Goal: Transaction & Acquisition: Purchase product/service

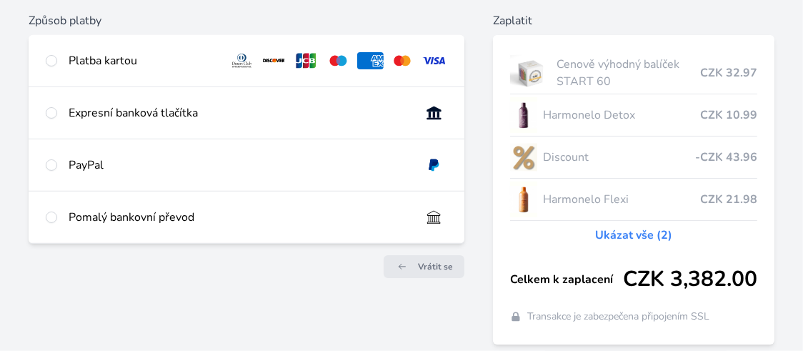
scroll to position [222, 0]
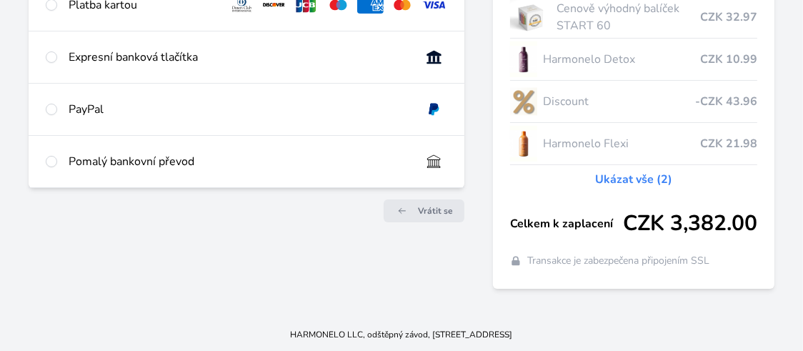
click at [114, 160] on div "Pomalý bankovní převod" at bounding box center [239, 161] width 341 height 17
radio input "true"
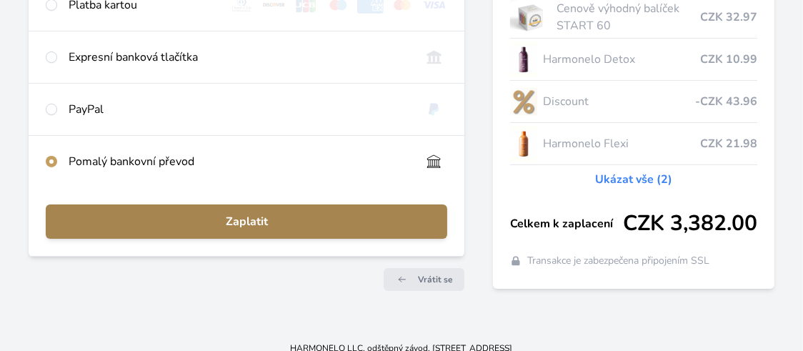
click at [227, 229] on button "Zaplatit" at bounding box center [247, 221] width 402 height 34
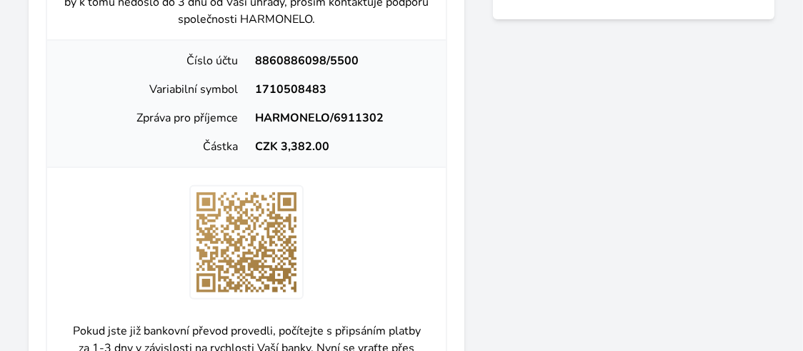
scroll to position [517, 0]
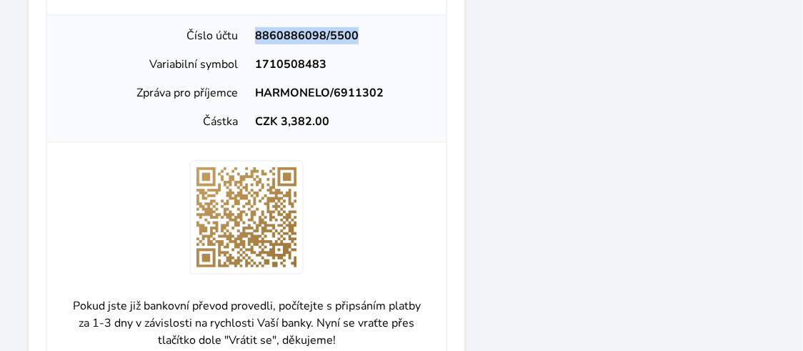
drag, startPoint x: 256, startPoint y: 34, endPoint x: 360, endPoint y: 35, distance: 103.7
click at [360, 35] on div "8860886098/5500" at bounding box center [341, 35] width 188 height 17
copy div "8860886098/5500"
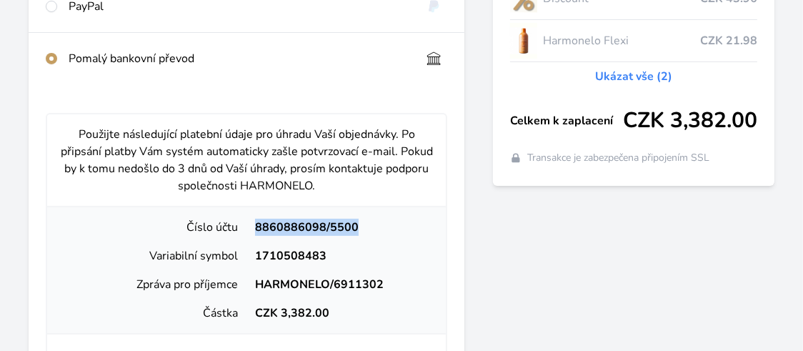
scroll to position [0, 0]
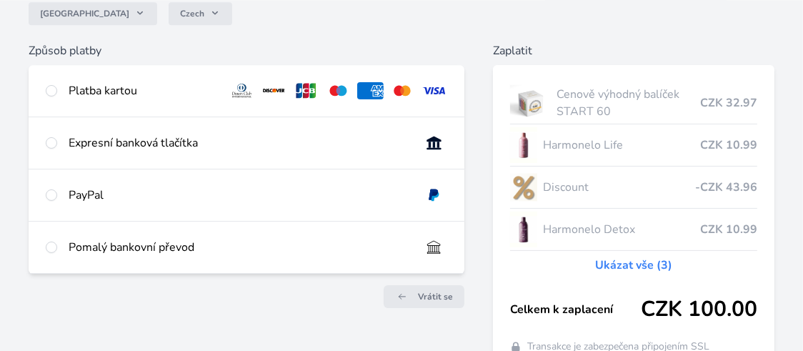
scroll to position [222, 0]
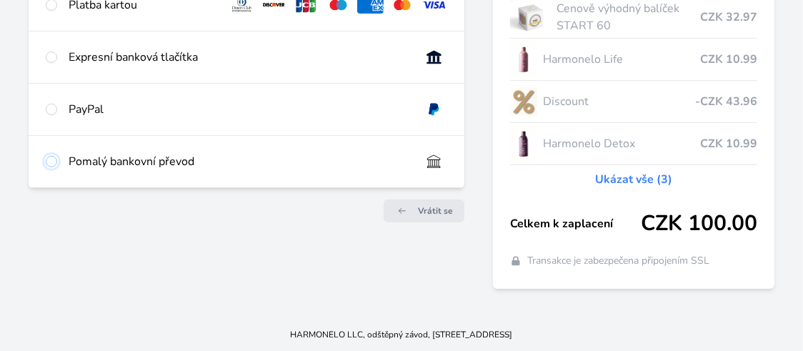
click at [52, 163] on input "radio" at bounding box center [51, 161] width 11 height 11
radio input "true"
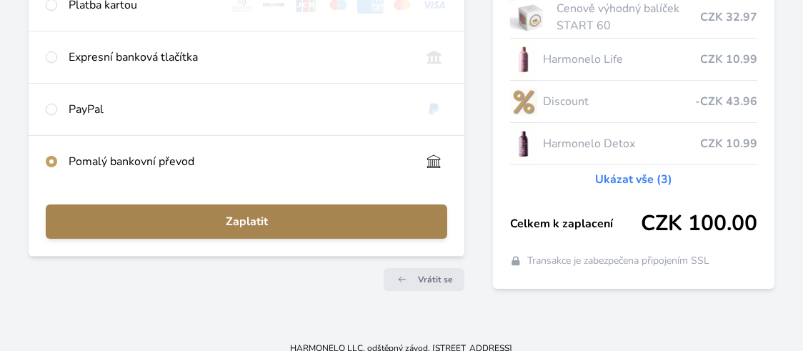
click at [237, 220] on span "Zaplatit" at bounding box center [246, 221] width 379 height 17
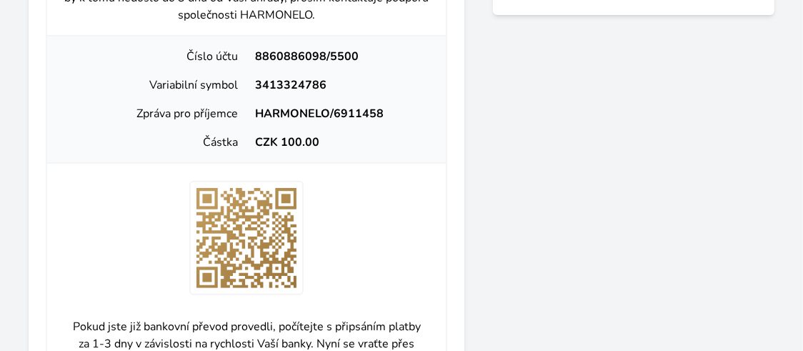
scroll to position [494, 0]
